Goal: Task Accomplishment & Management: Use online tool/utility

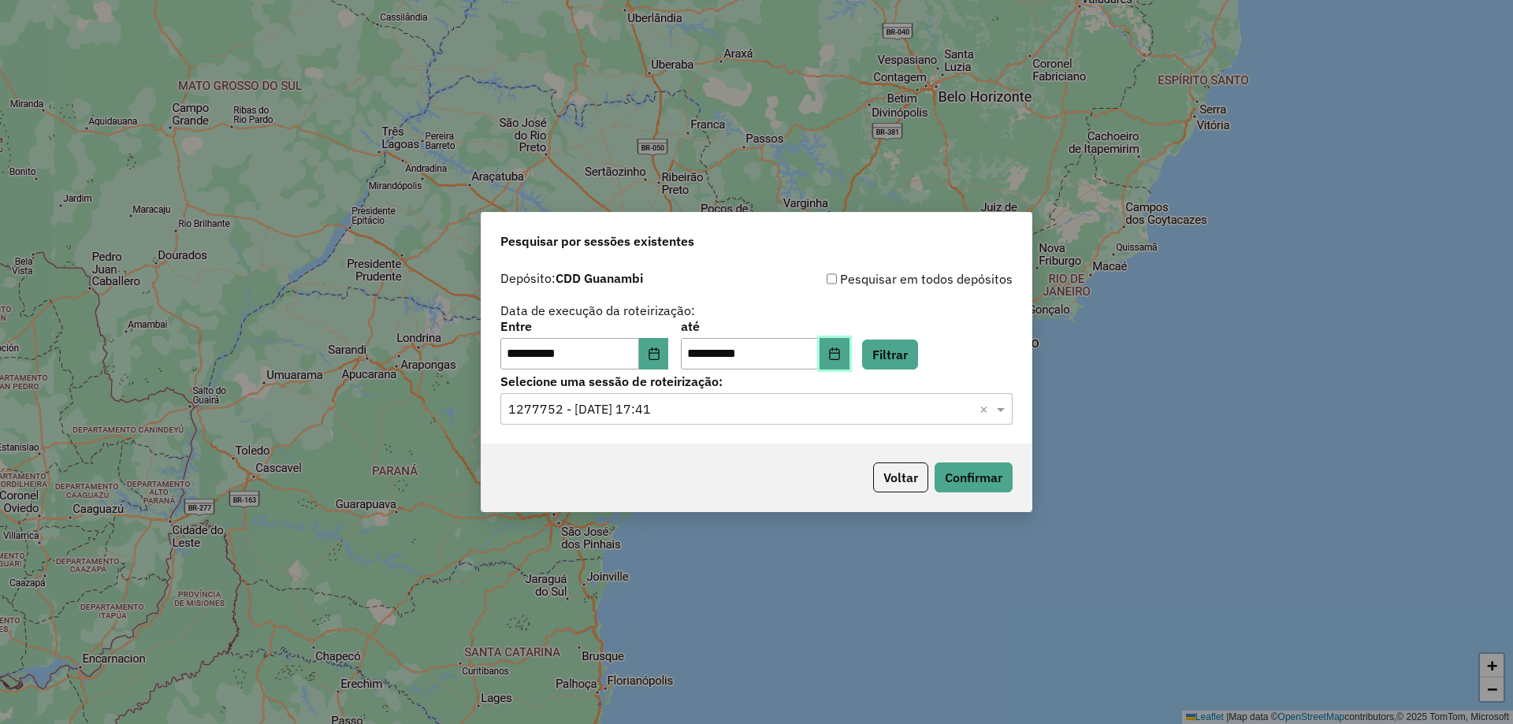
click at [841, 357] on icon "Choose Date" at bounding box center [834, 353] width 13 height 13
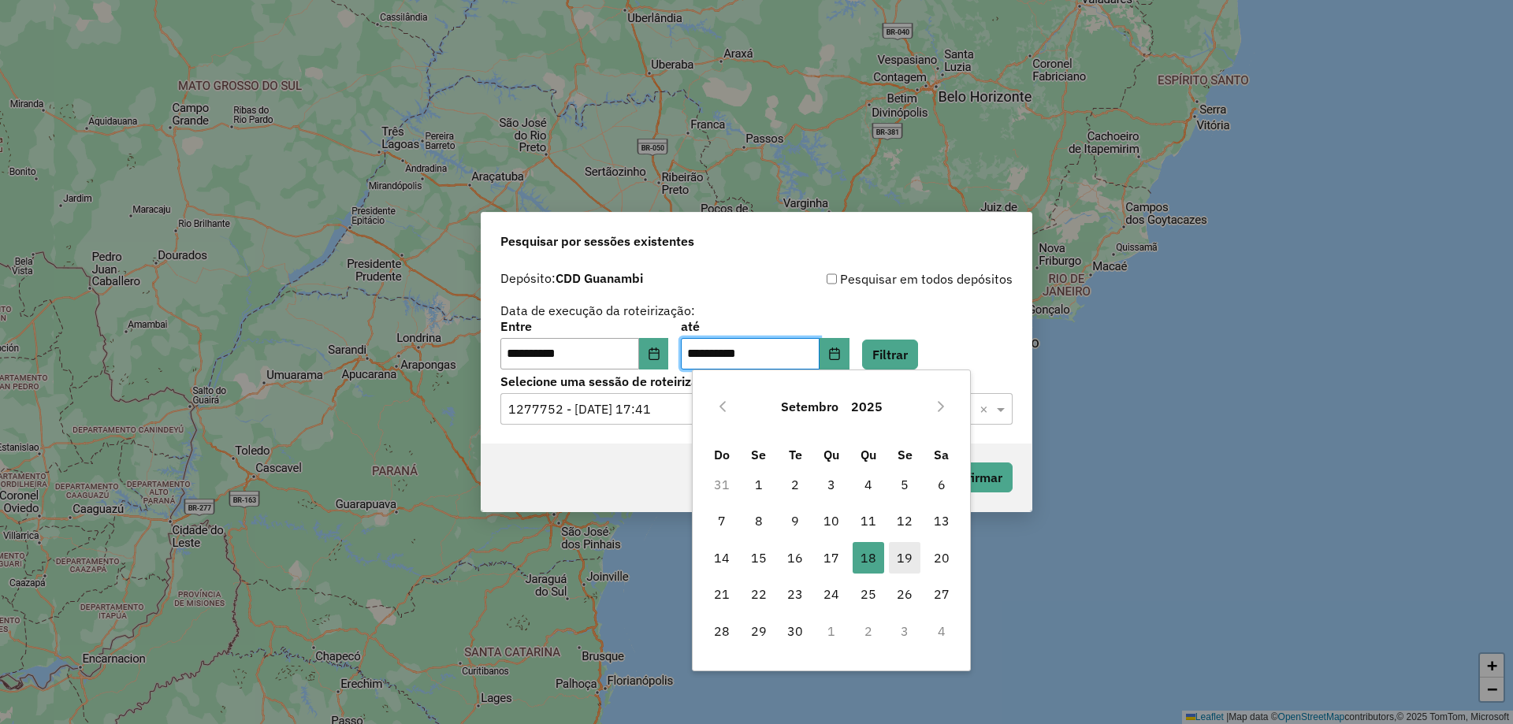
click at [896, 557] on span "19" at bounding box center [905, 558] width 32 height 32
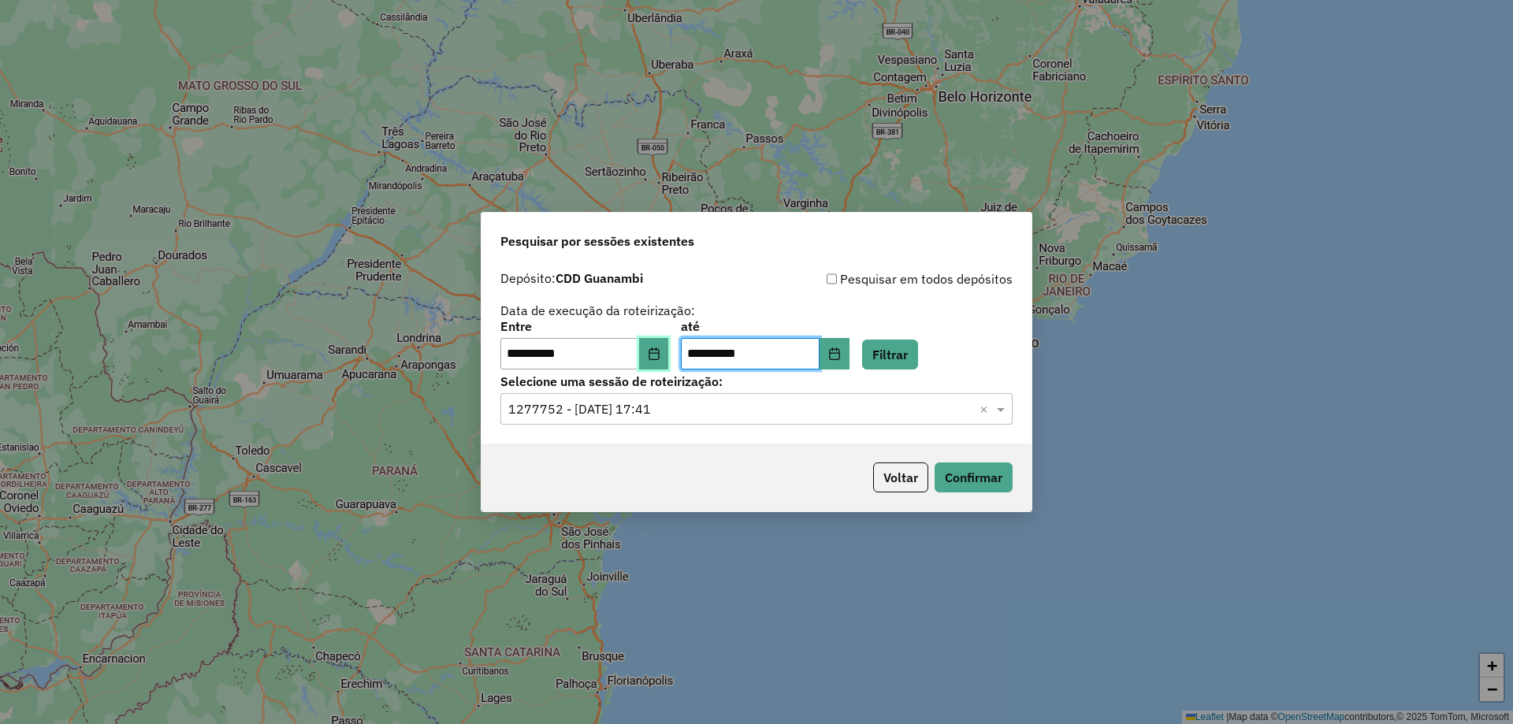
click at [659, 359] on icon "Choose Date" at bounding box center [653, 353] width 10 height 13
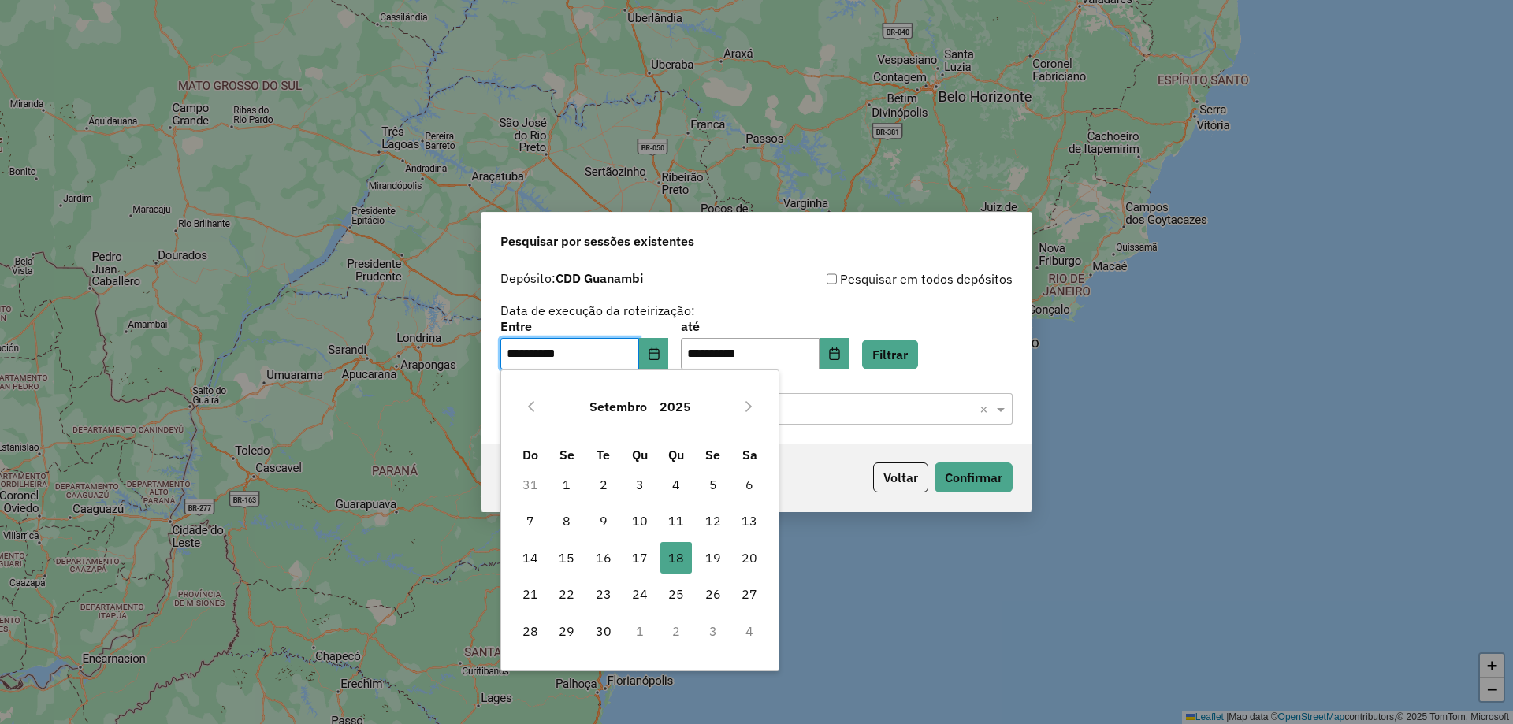
drag, startPoint x: 711, startPoint y: 556, endPoint x: 793, endPoint y: 488, distance: 106.2
click at [711, 557] on span "19" at bounding box center [713, 558] width 32 height 32
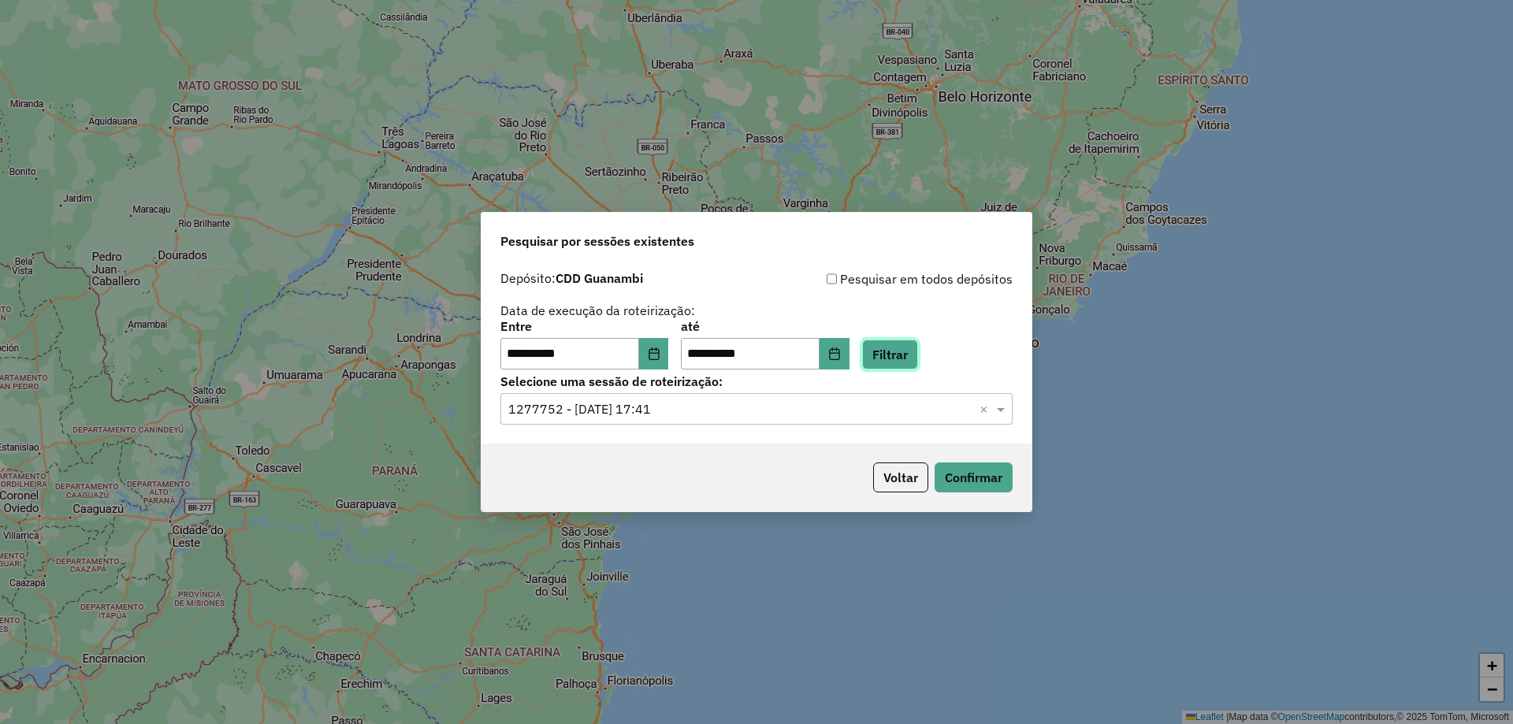
click at [918, 355] on button "Filtrar" at bounding box center [890, 355] width 56 height 30
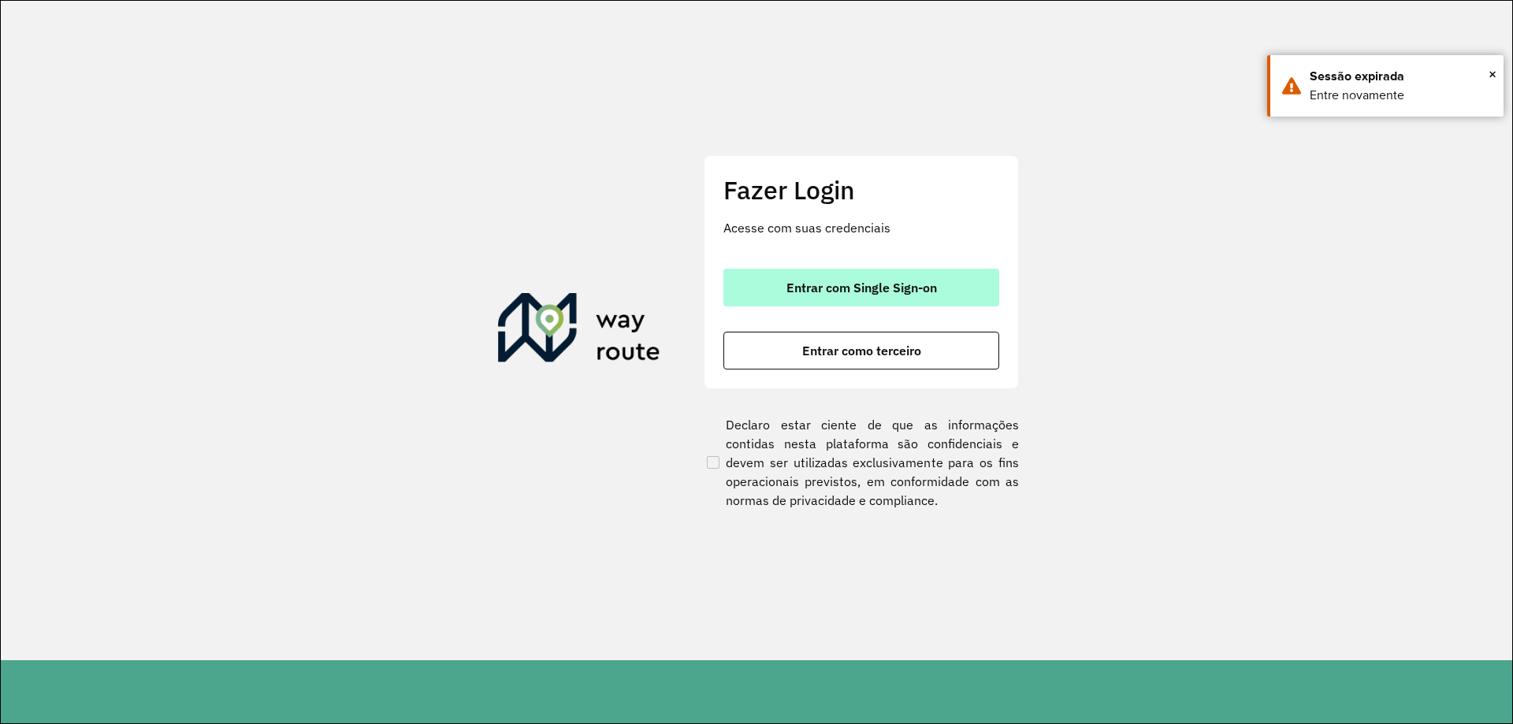
click at [912, 288] on span "Entrar com Single Sign-on" at bounding box center [861, 287] width 150 height 13
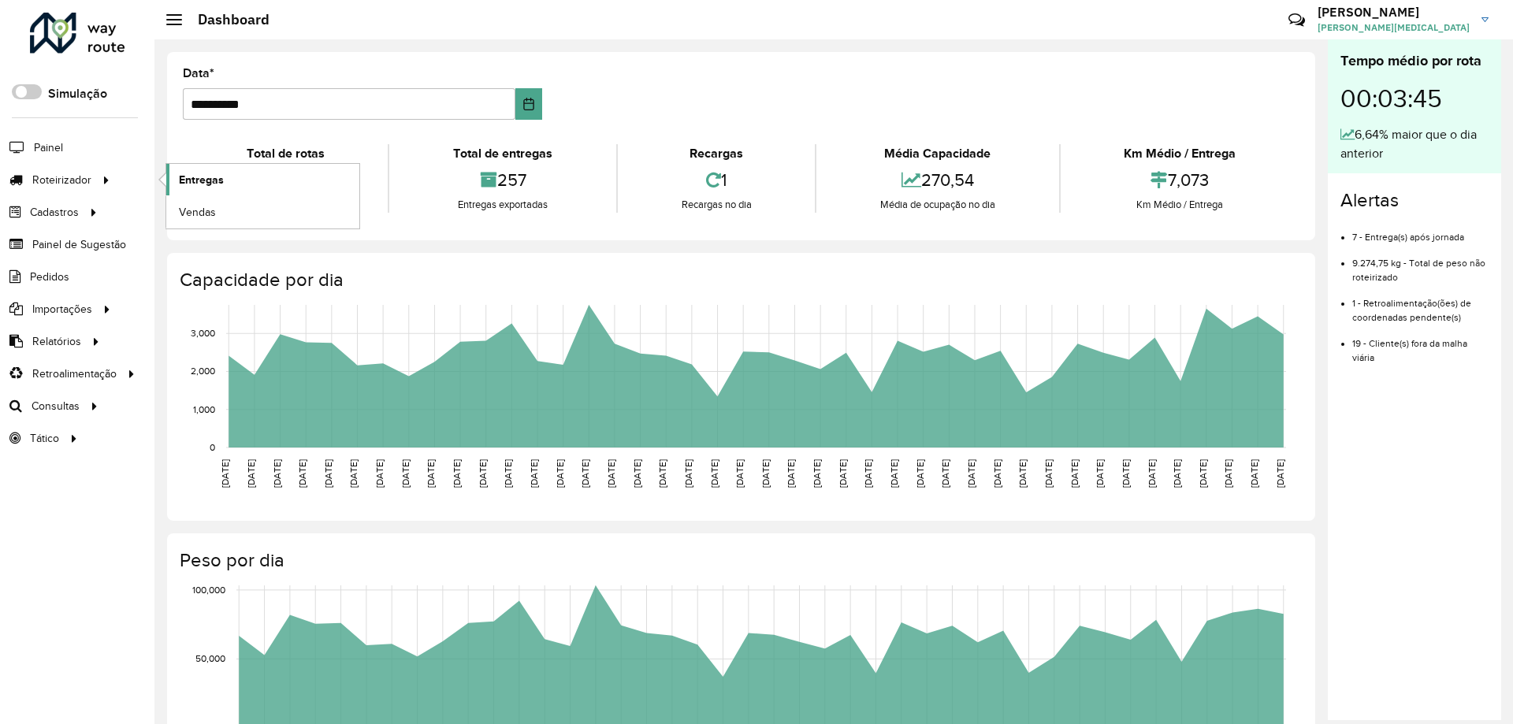
click at [225, 179] on link "Entregas" at bounding box center [262, 180] width 193 height 32
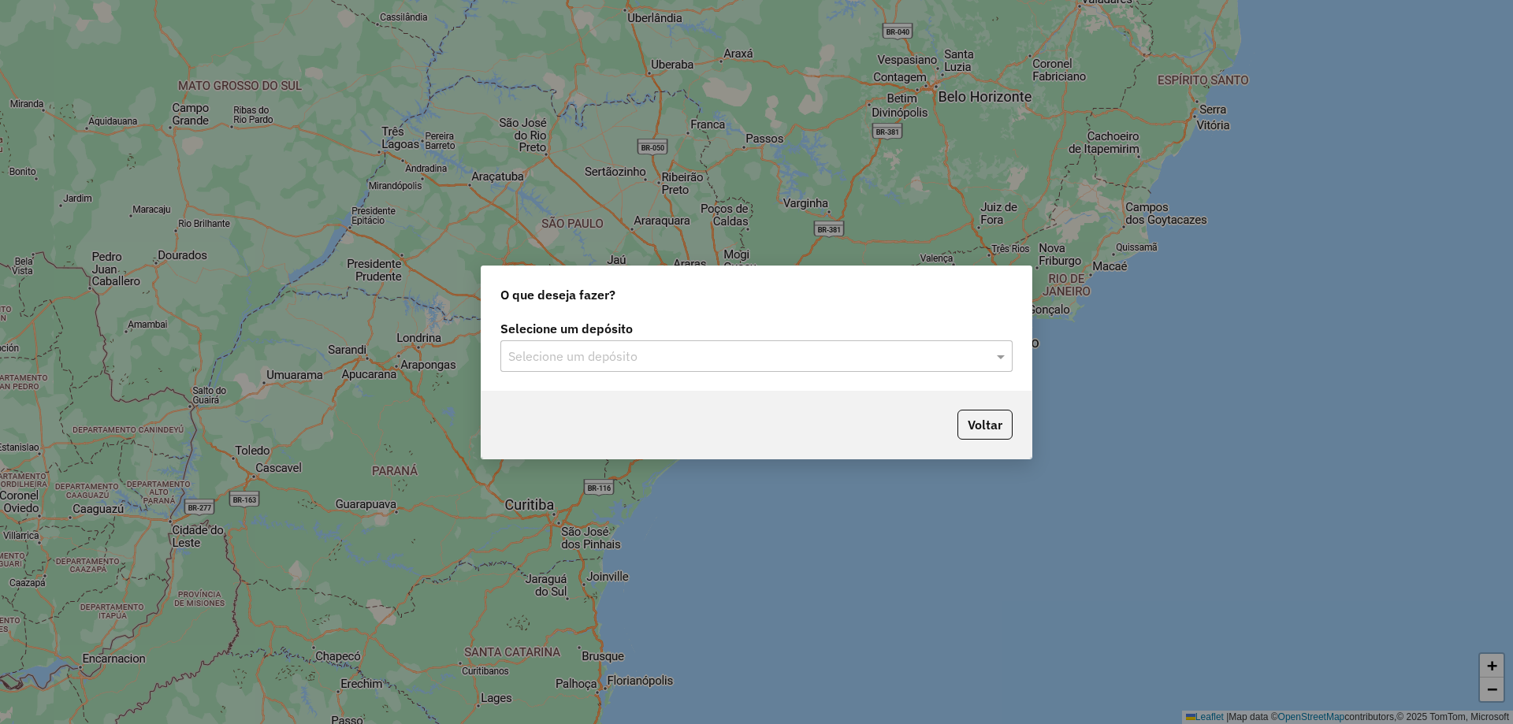
click at [677, 369] on div "Selecione um depósito" at bounding box center [756, 356] width 512 height 32
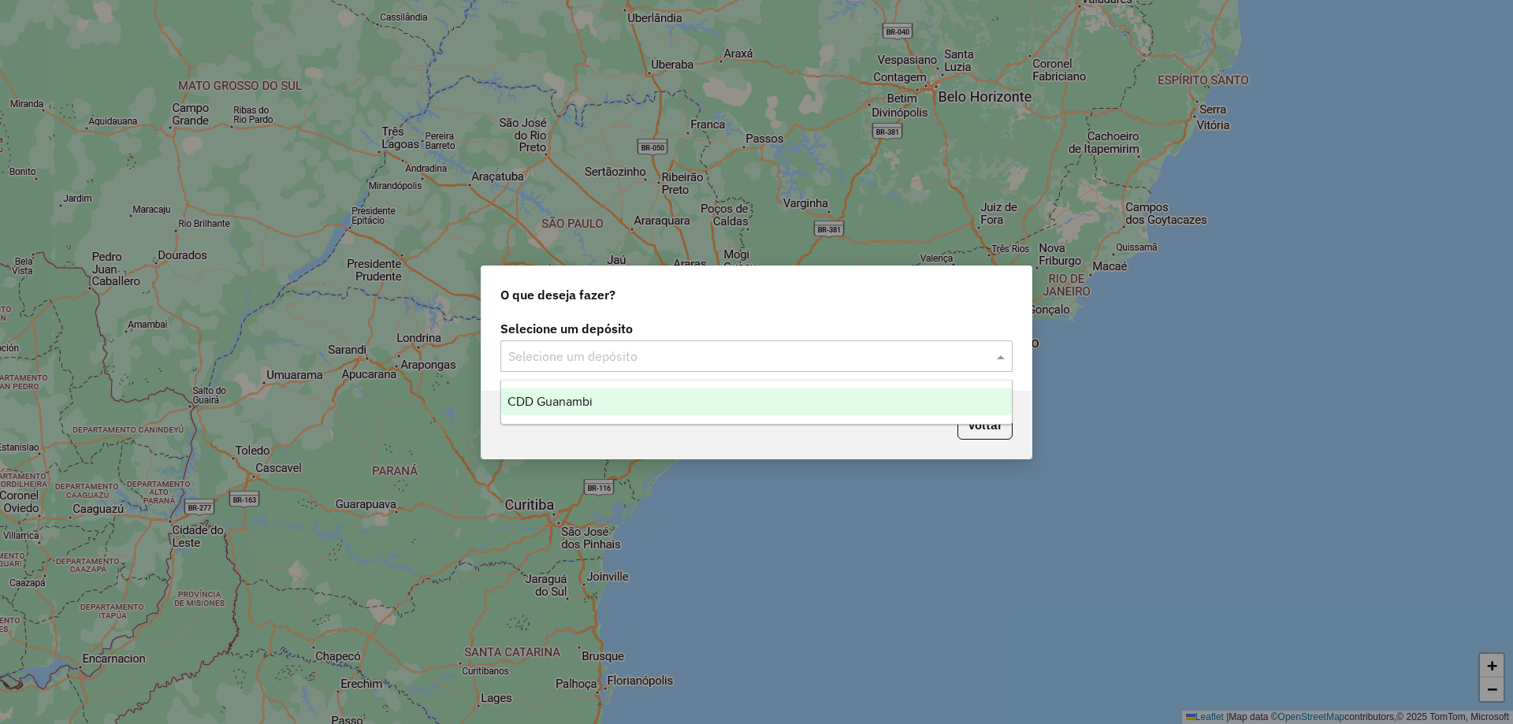
click at [570, 393] on div "CDD Guanambi" at bounding box center [756, 401] width 511 height 27
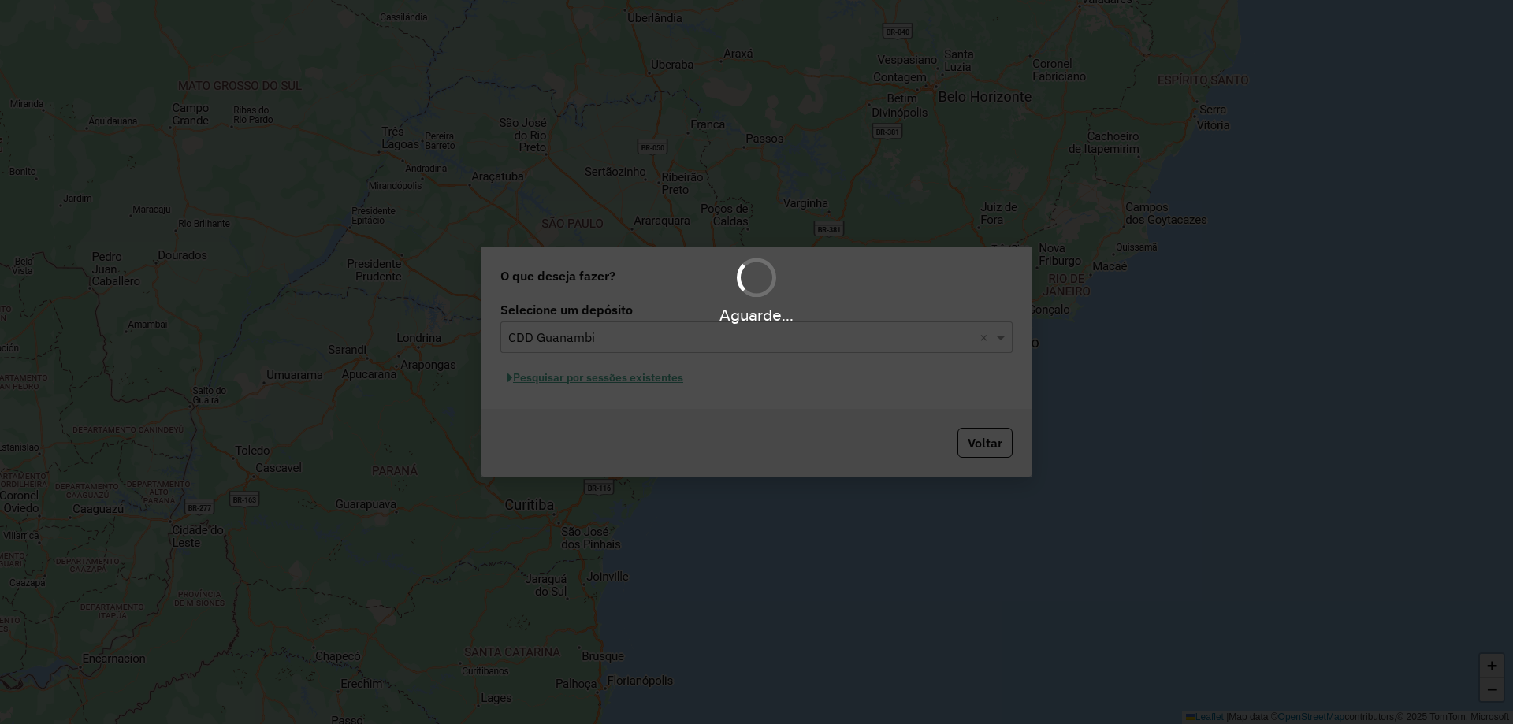
click at [624, 374] on div "Aguarde..." at bounding box center [756, 362] width 1513 height 724
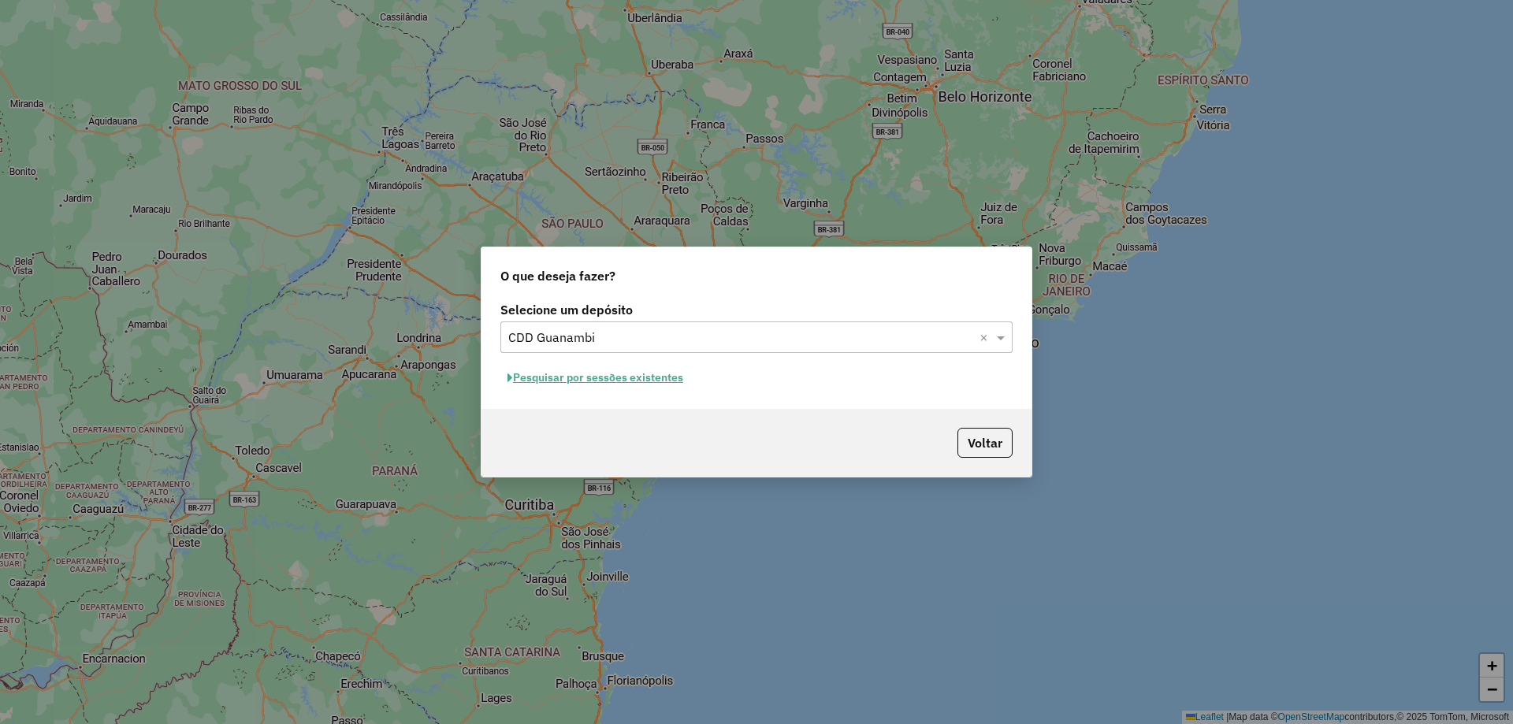
click at [671, 377] on button "Pesquisar por sessões existentes" at bounding box center [595, 378] width 190 height 24
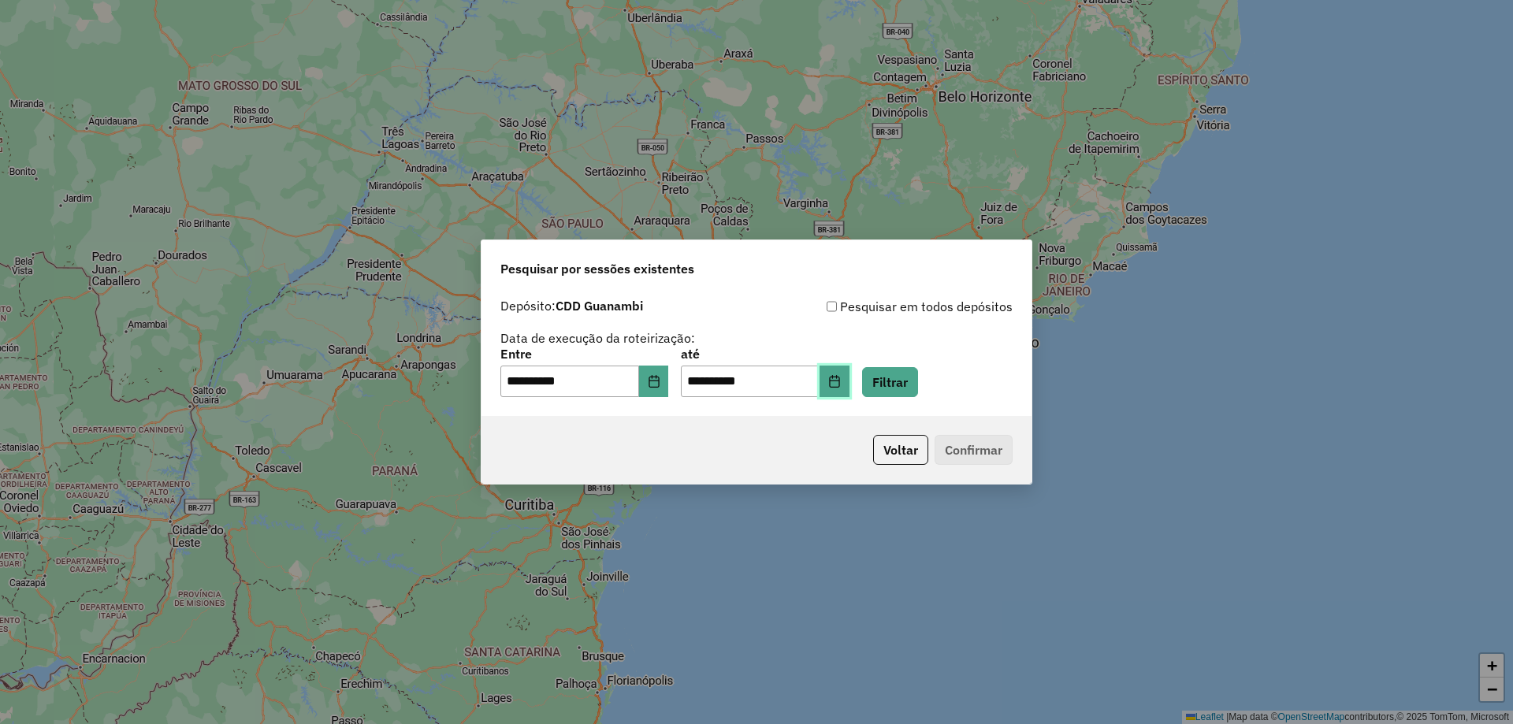
click at [841, 381] on icon "Choose Date" at bounding box center [834, 381] width 13 height 13
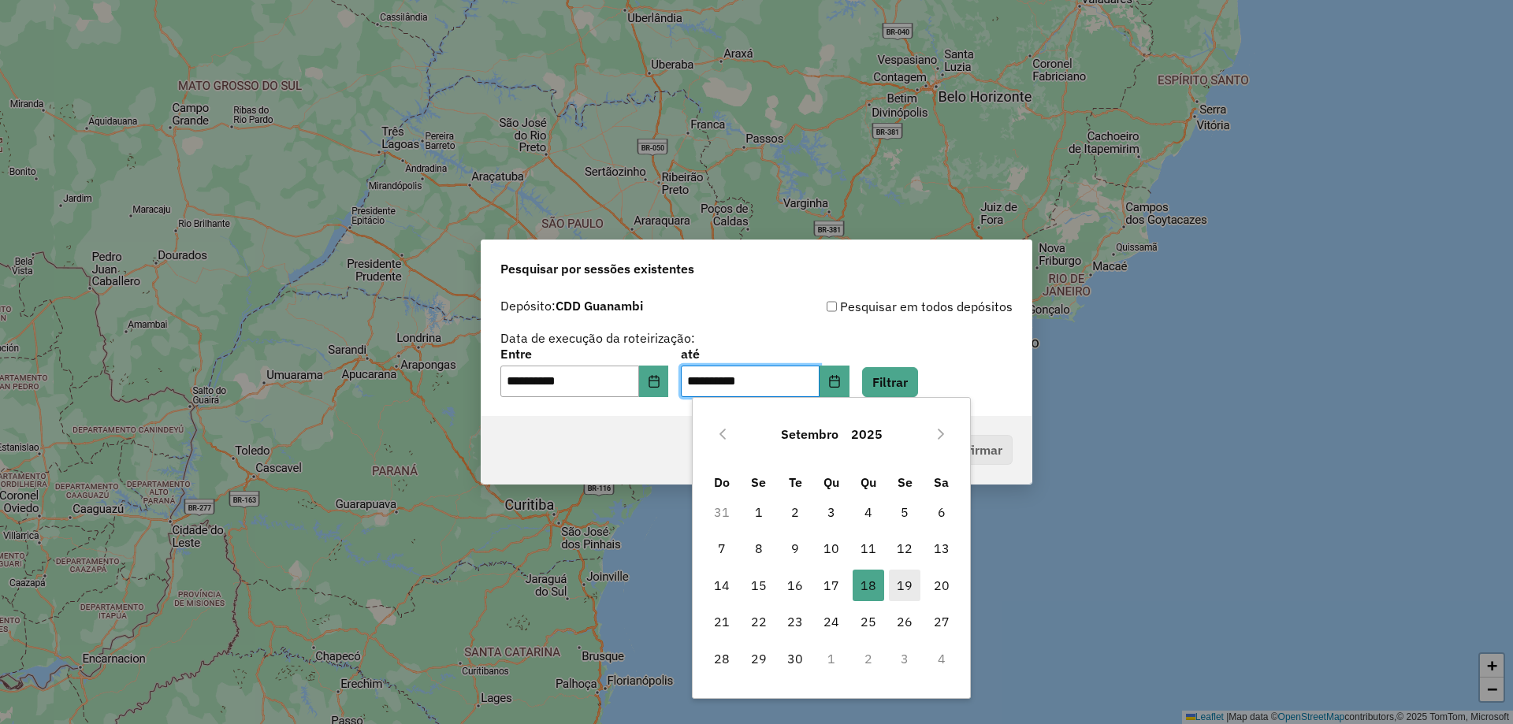
click at [900, 588] on span "19" at bounding box center [905, 586] width 32 height 32
type input "**********"
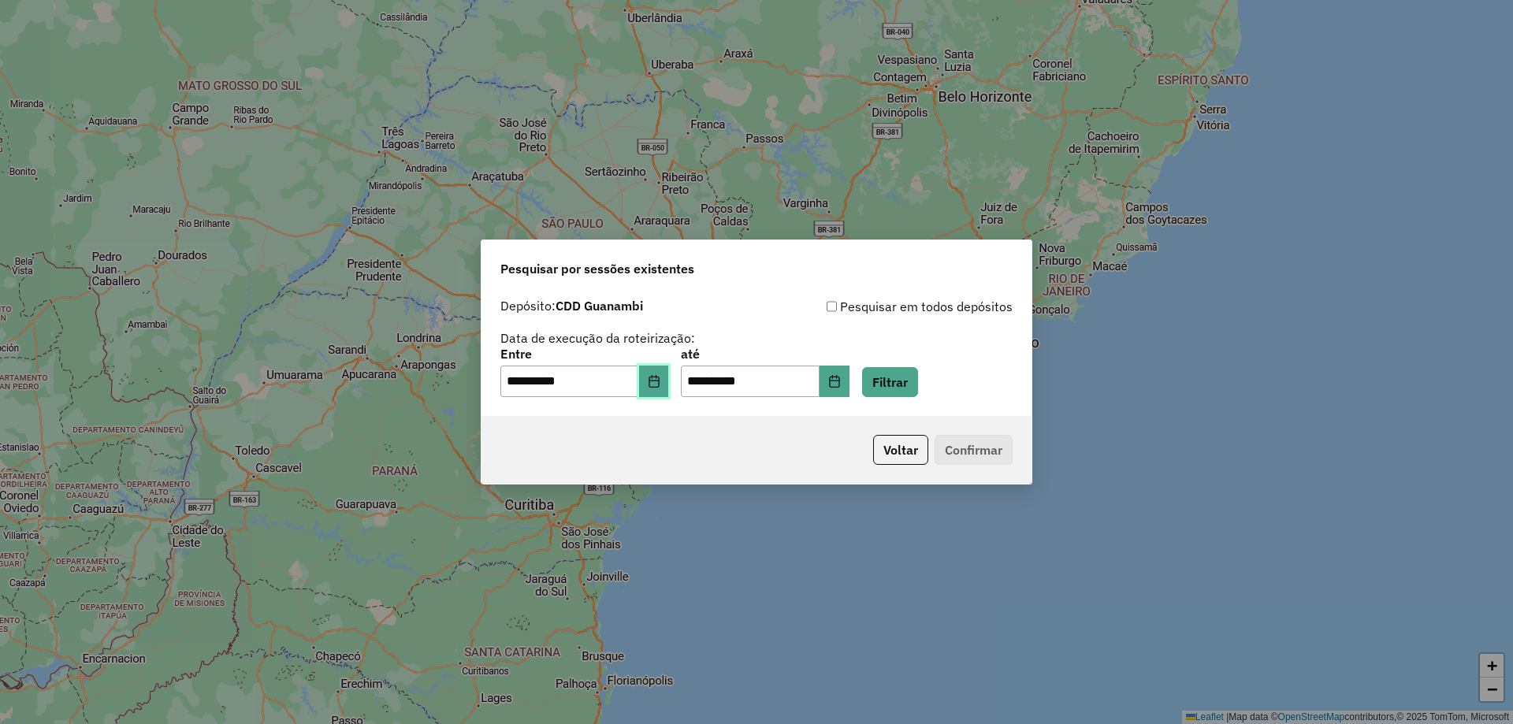
click at [659, 381] on icon "Choose Date" at bounding box center [653, 381] width 10 height 13
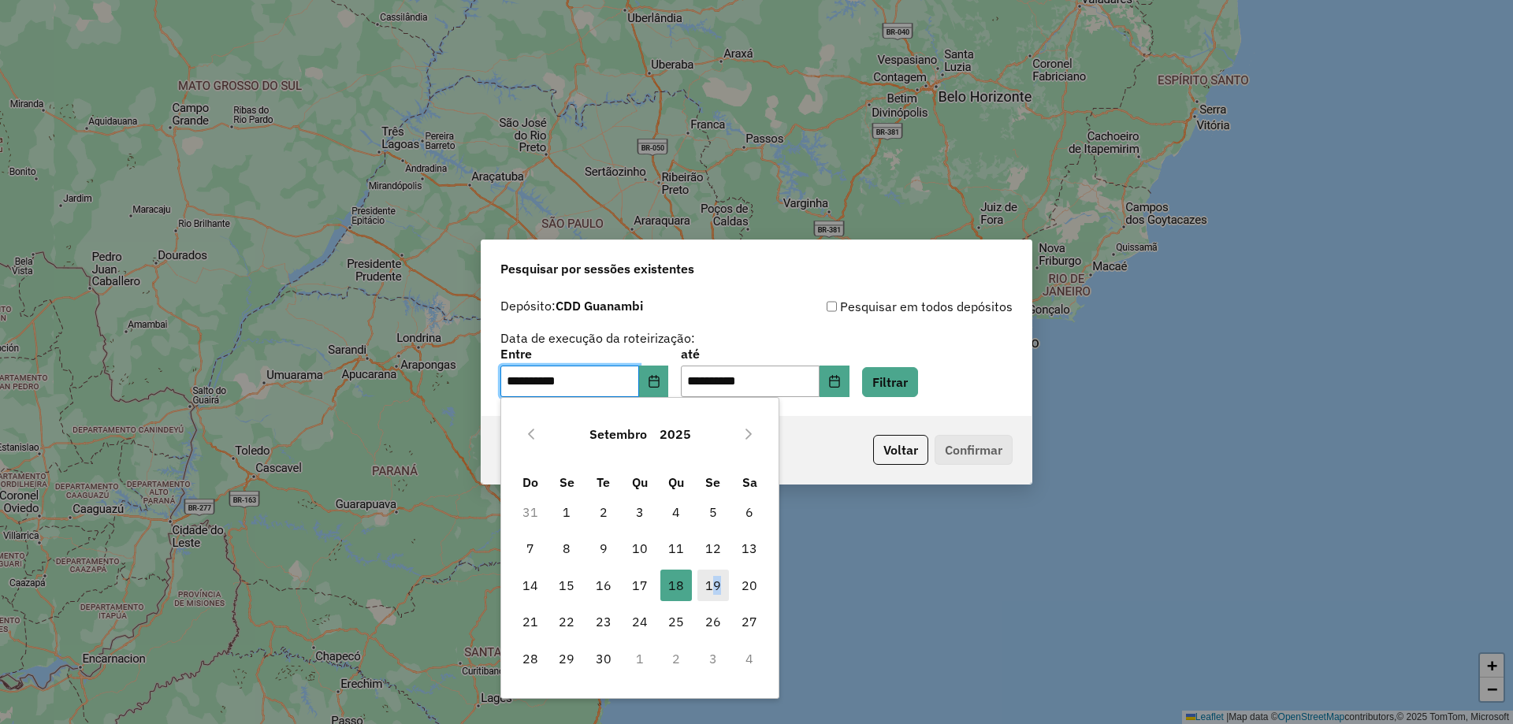
click at [716, 582] on span "19" at bounding box center [713, 586] width 32 height 32
type input "**********"
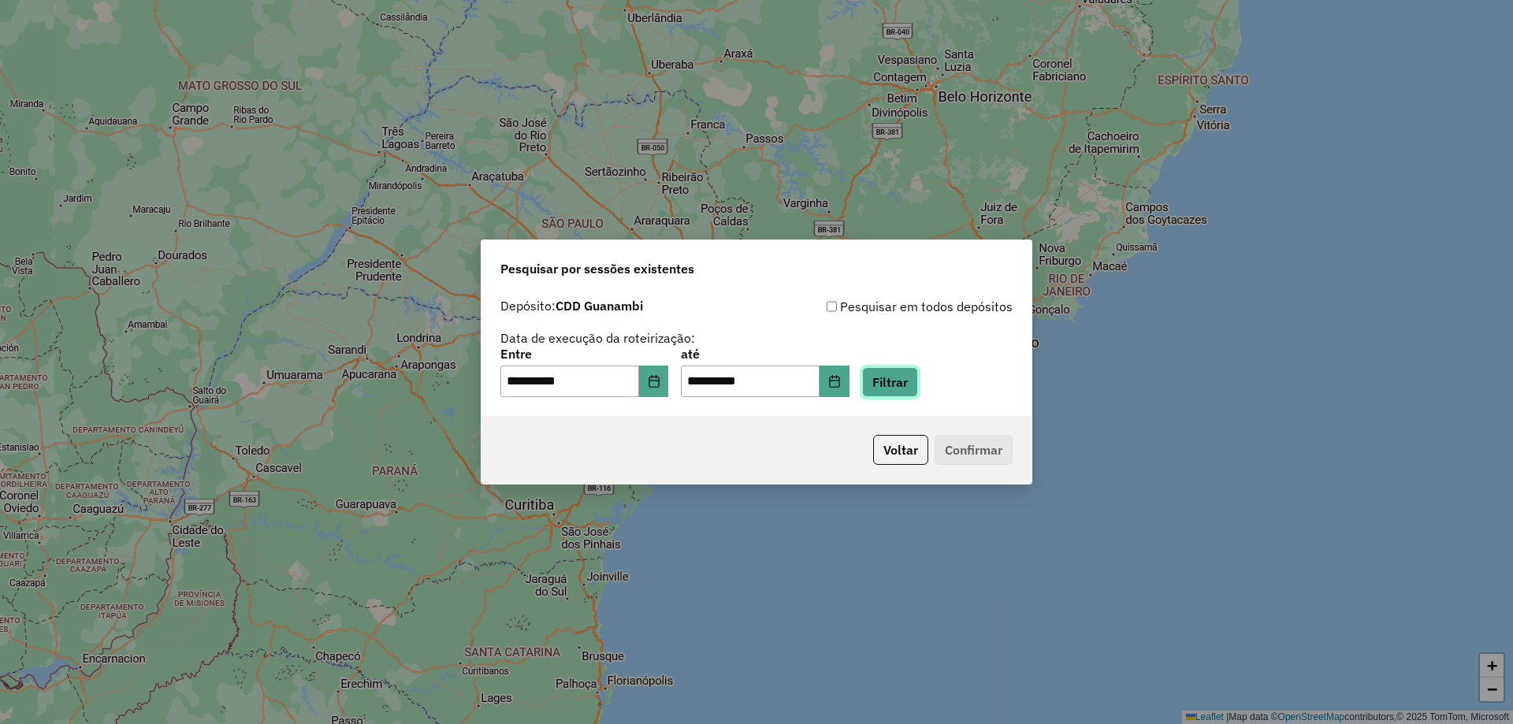
click at [908, 382] on button "Filtrar" at bounding box center [890, 382] width 56 height 30
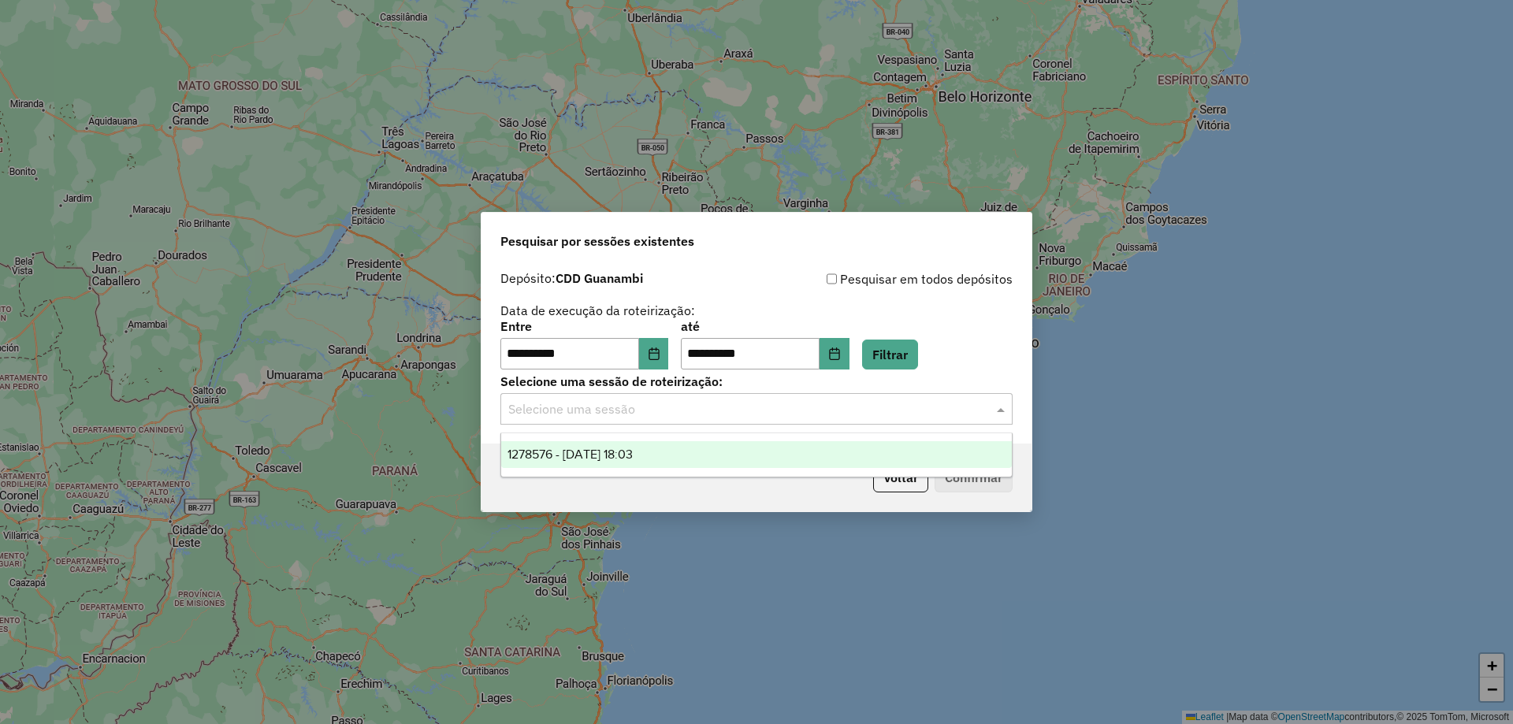
click at [857, 414] on input "text" at bounding box center [740, 409] width 465 height 19
click at [705, 458] on div "1278576 - 19/09/2025 18:03" at bounding box center [756, 454] width 511 height 27
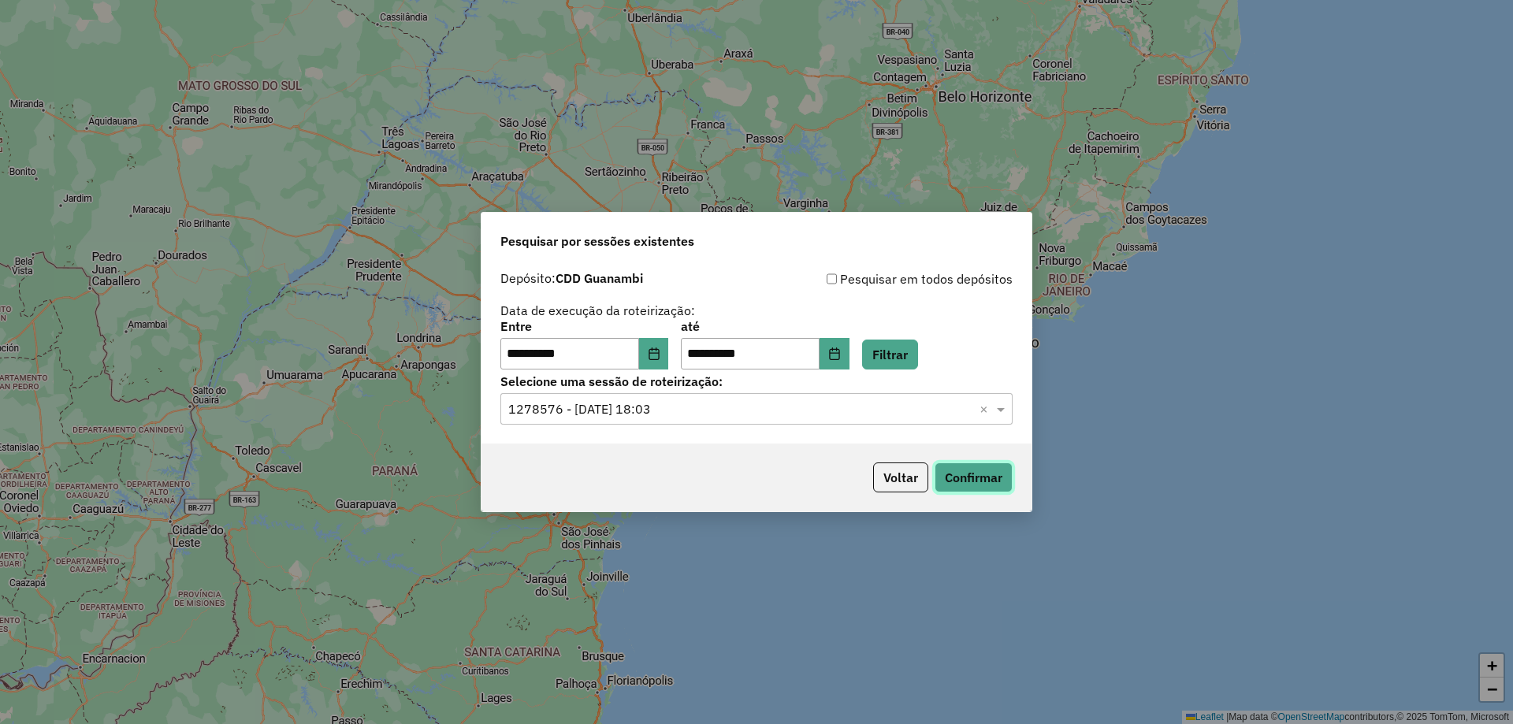
click at [985, 475] on button "Confirmar" at bounding box center [973, 477] width 78 height 30
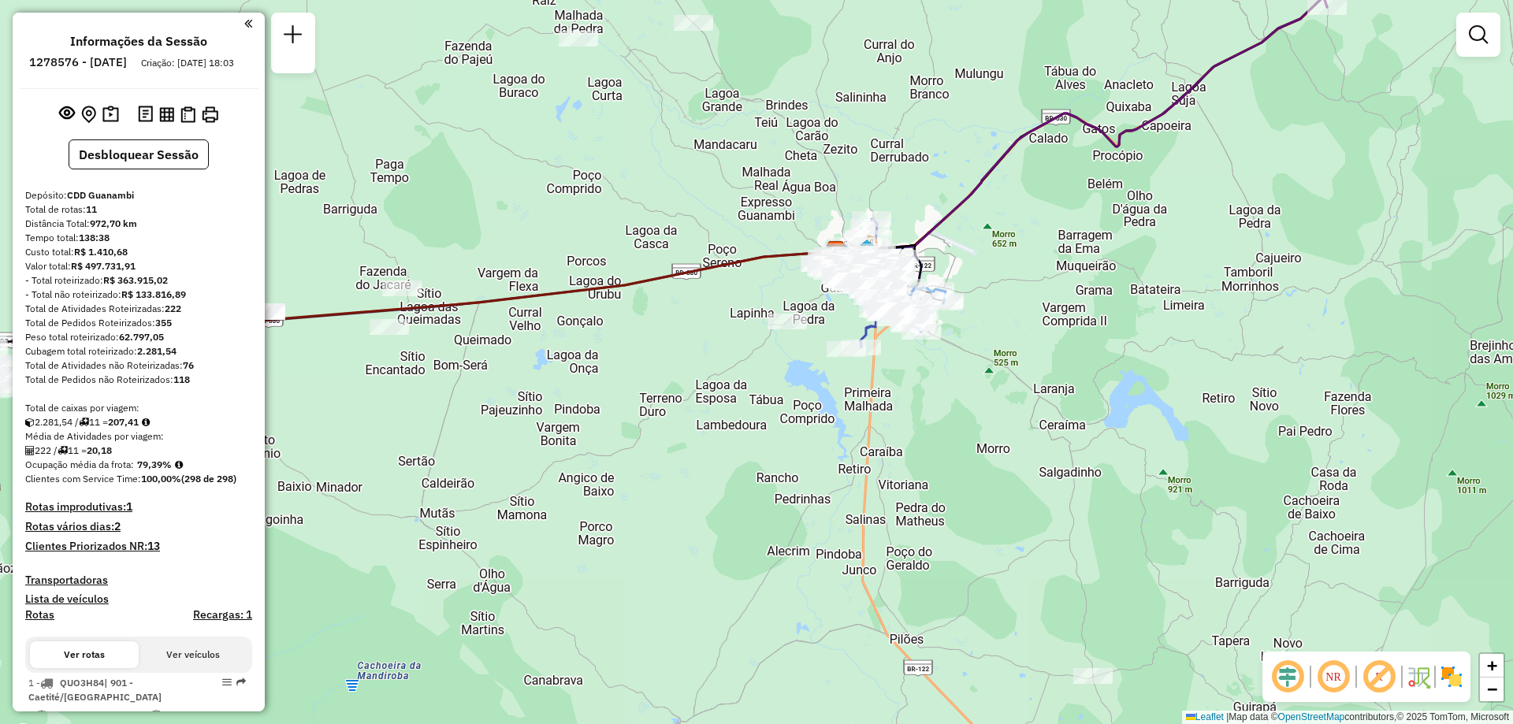
drag, startPoint x: 576, startPoint y: 449, endPoint x: 685, endPoint y: 344, distance: 151.0
click at [660, 347] on div "Janela de atendimento Grade de atendimento Capacidade Transportadoras Veículos …" at bounding box center [756, 362] width 1513 height 724
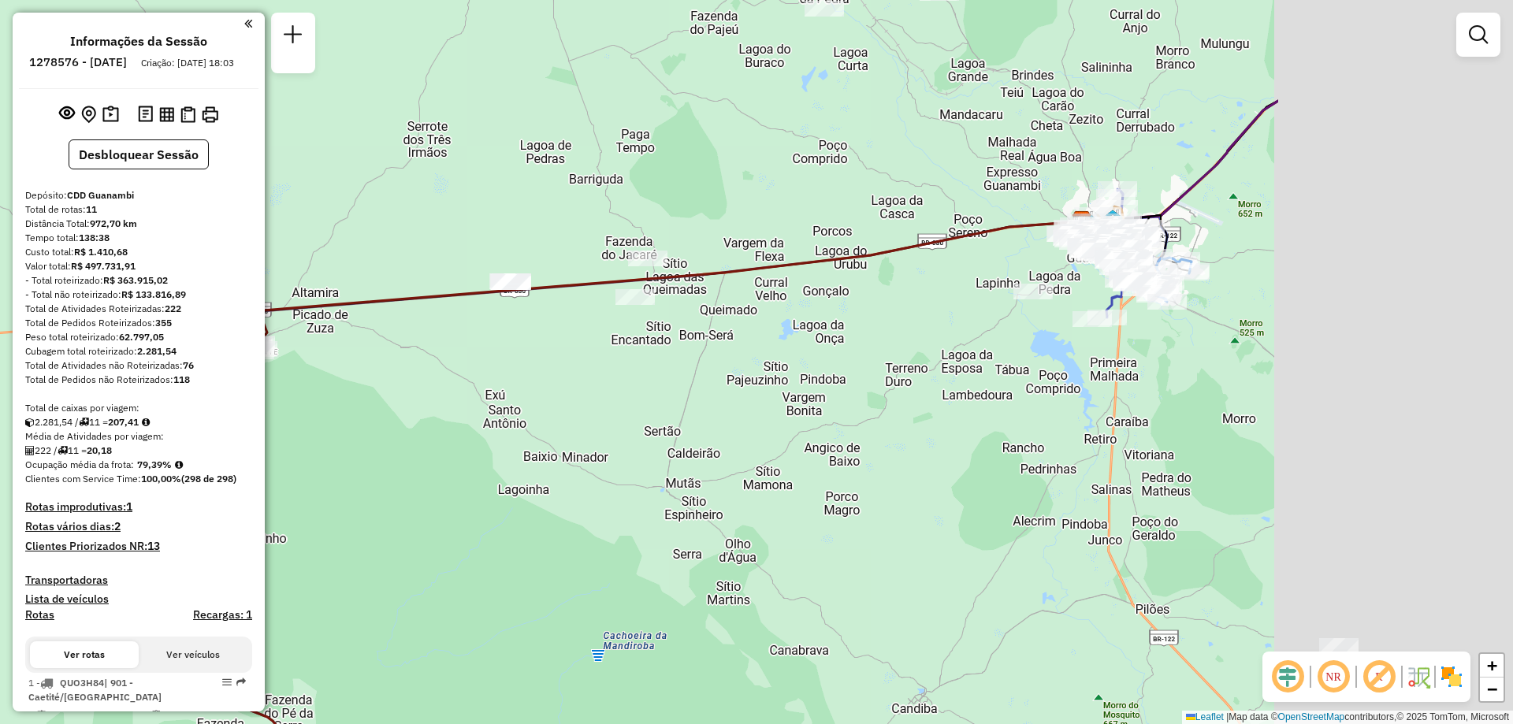
drag, startPoint x: 1054, startPoint y: 288, endPoint x: 618, endPoint y: 370, distance: 444.2
click at [609, 373] on div "Janela de atendimento Grade de atendimento Capacidade Transportadoras Veículos …" at bounding box center [756, 362] width 1513 height 724
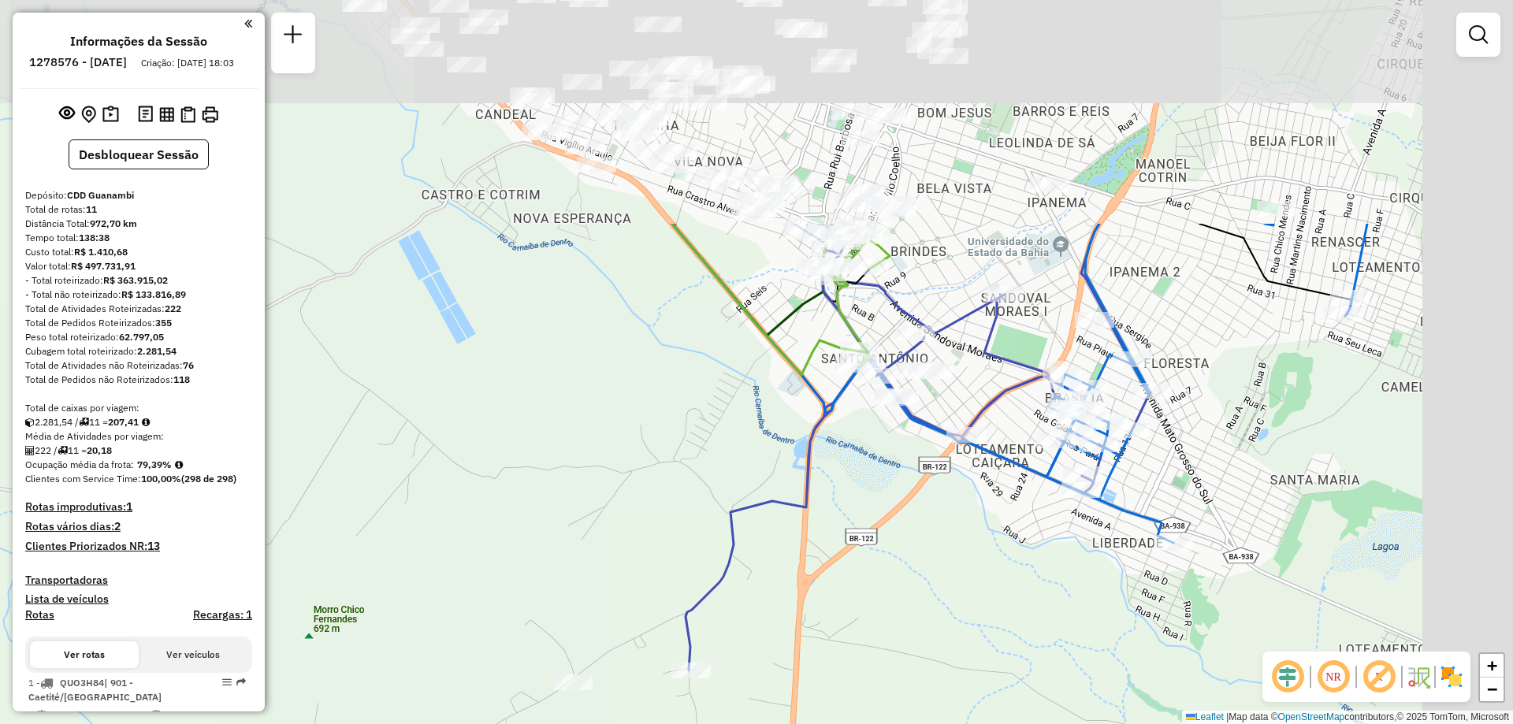
drag, startPoint x: 977, startPoint y: 245, endPoint x: 797, endPoint y: 540, distance: 345.7
click at [797, 540] on div "Janela de atendimento Grade de atendimento Capacidade Transportadoras Veículos …" at bounding box center [756, 362] width 1513 height 724
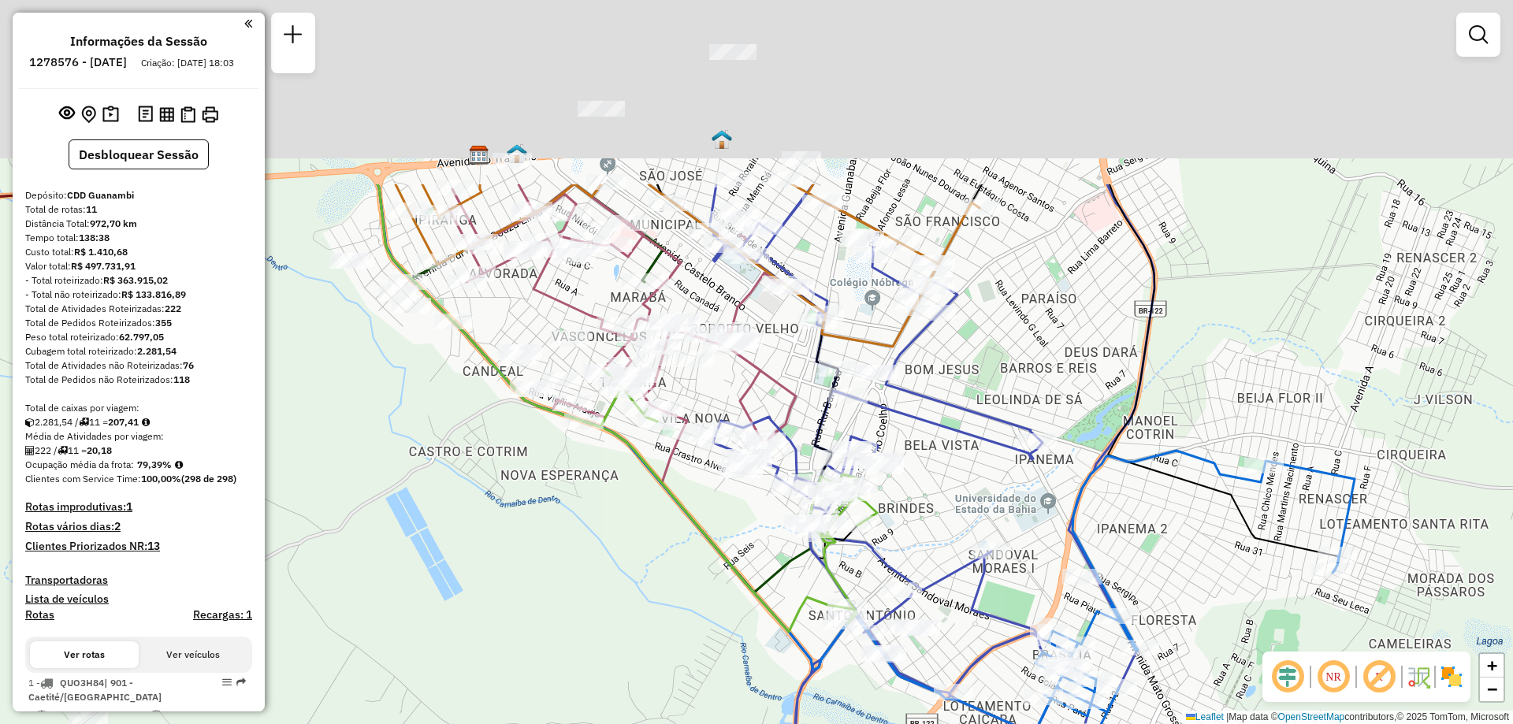
drag, startPoint x: 714, startPoint y: 269, endPoint x: 700, endPoint y: 535, distance: 265.8
click at [700, 535] on icon at bounding box center [738, 501] width 277 height 262
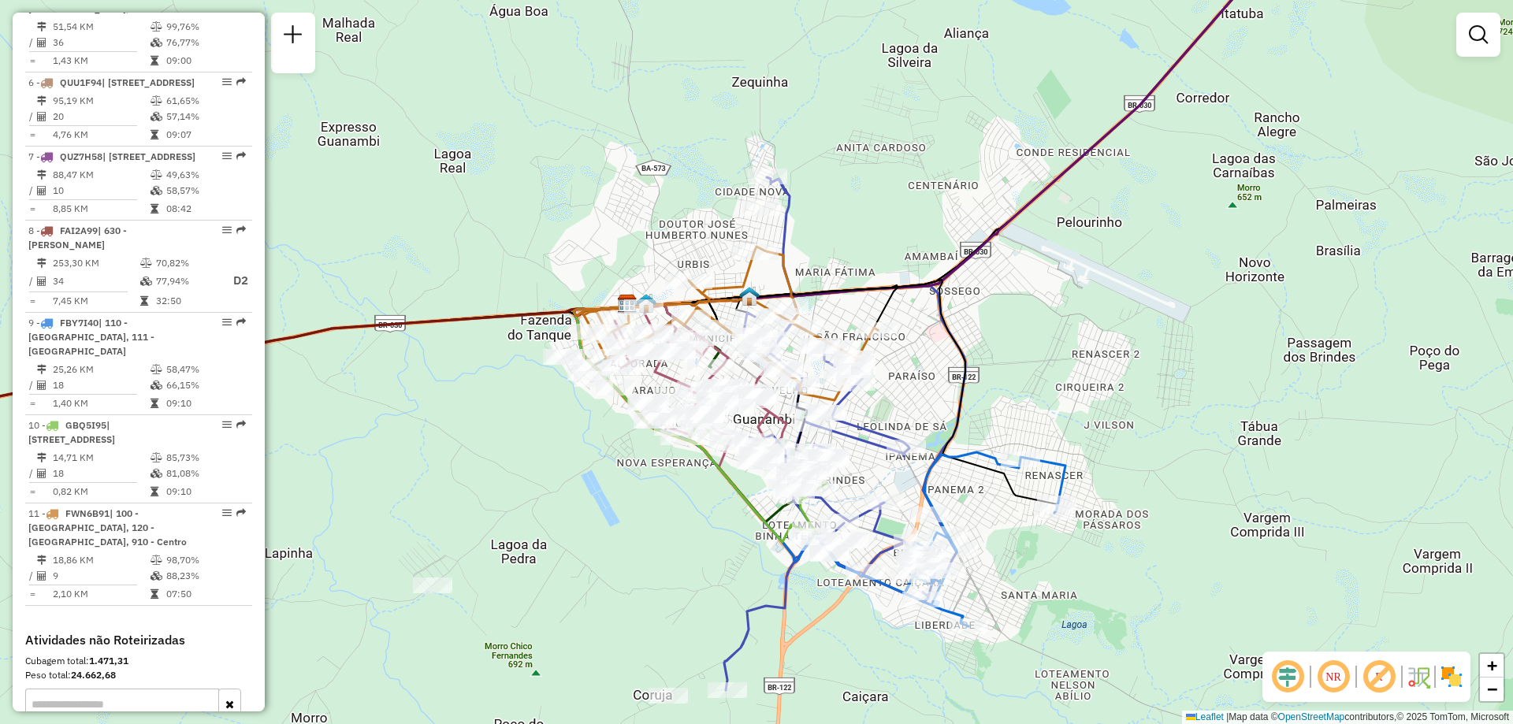
scroll to position [1341, 0]
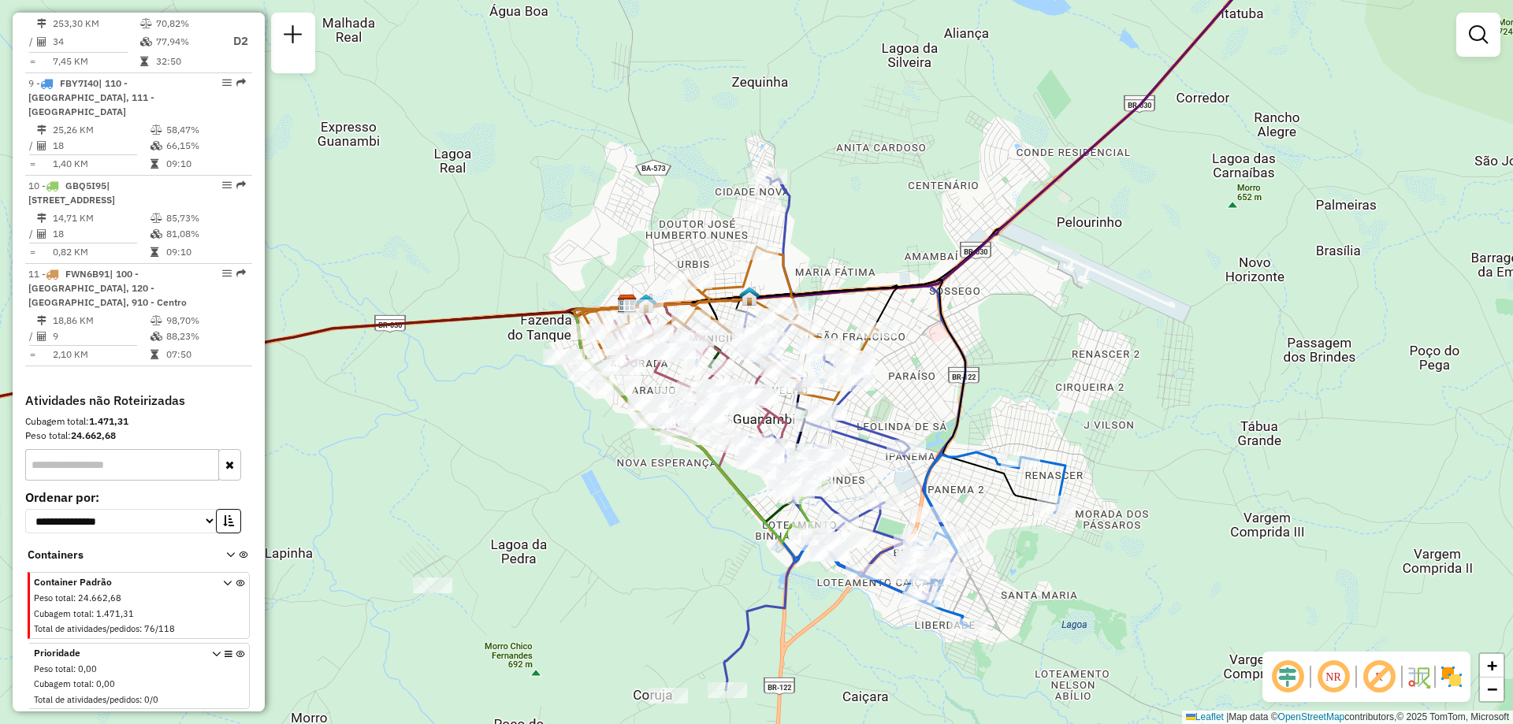
click at [224, 585] on icon at bounding box center [227, 608] width 9 height 59
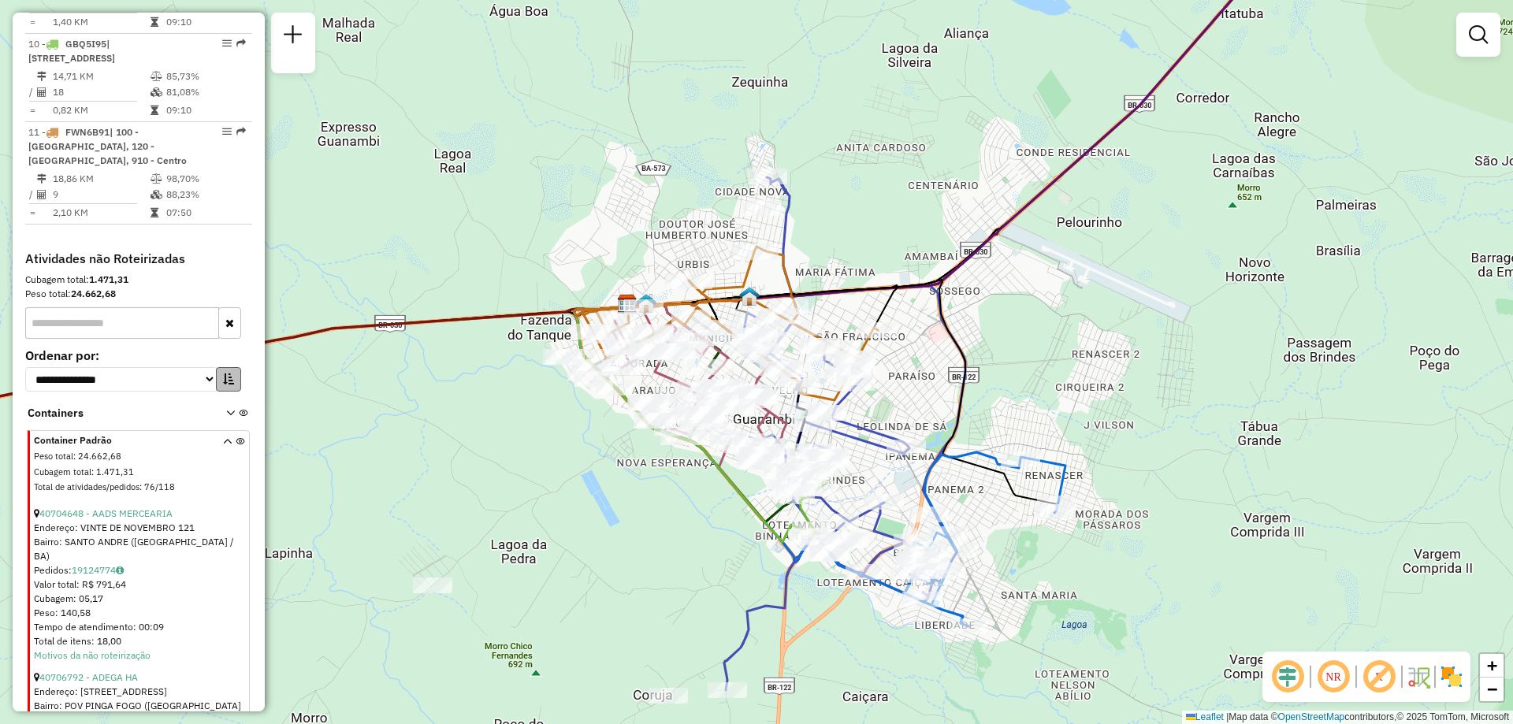
scroll to position [1420, 0]
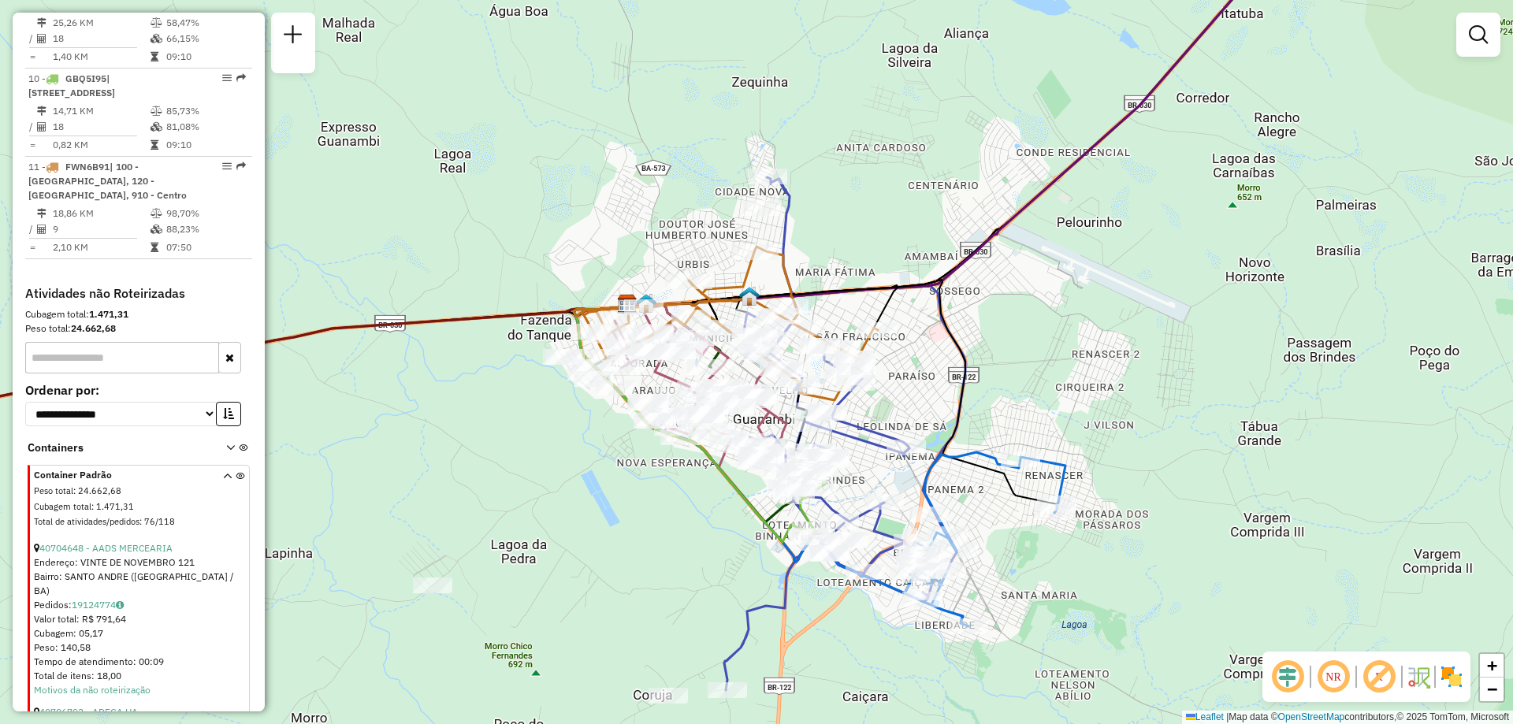
click at [223, 505] on icon at bounding box center [227, 501] width 9 height 59
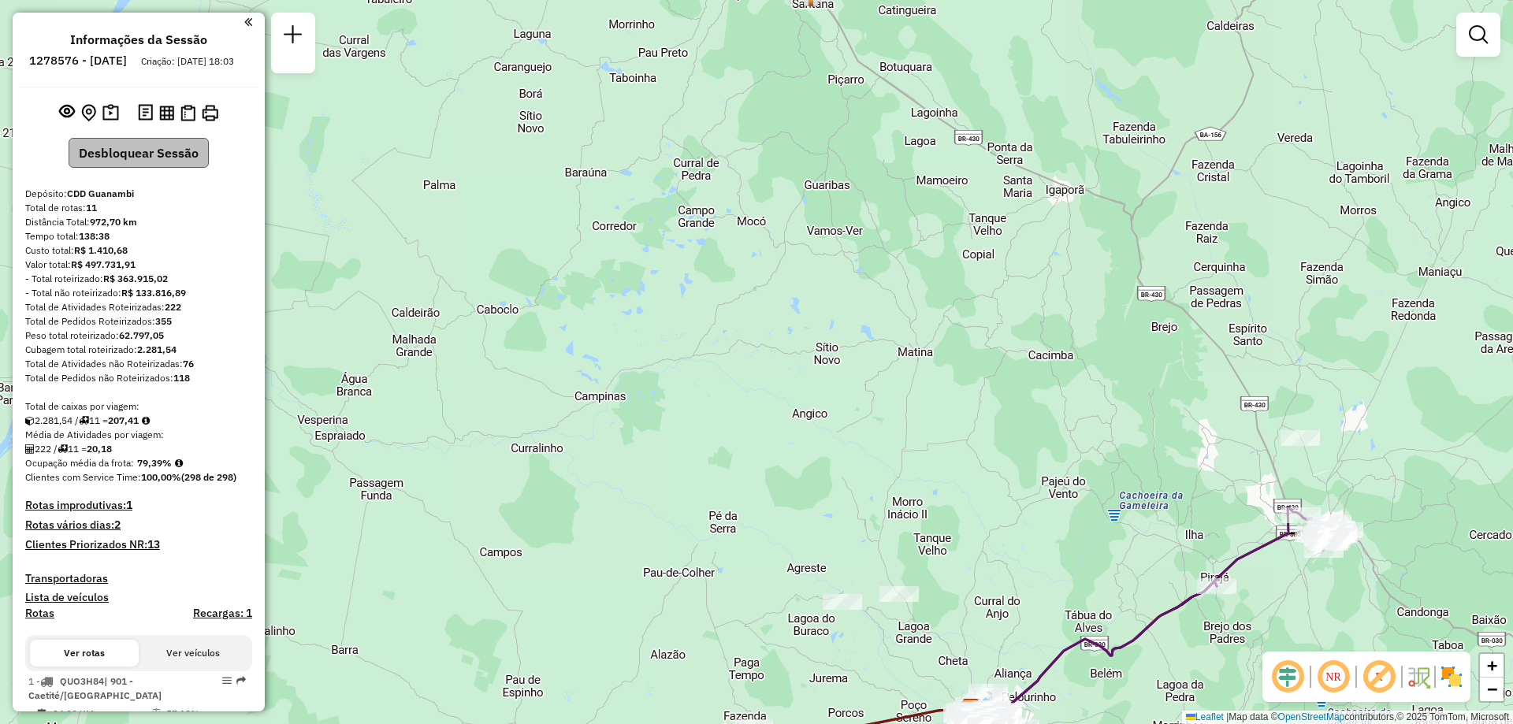
scroll to position [0, 0]
